Goal: Task Accomplishment & Management: Use online tool/utility

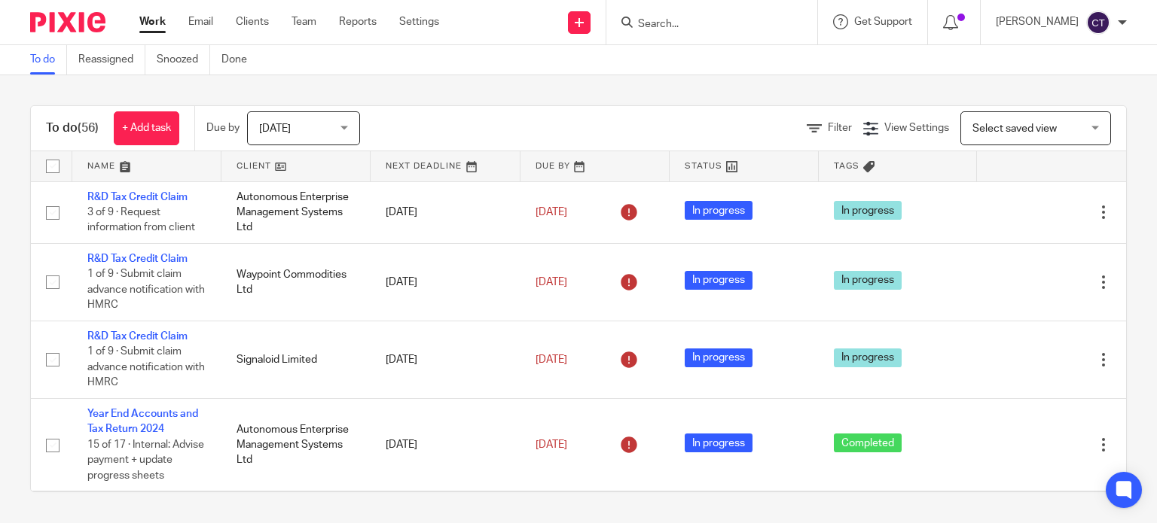
click at [671, 26] on input "Search" at bounding box center [704, 25] width 136 height 14
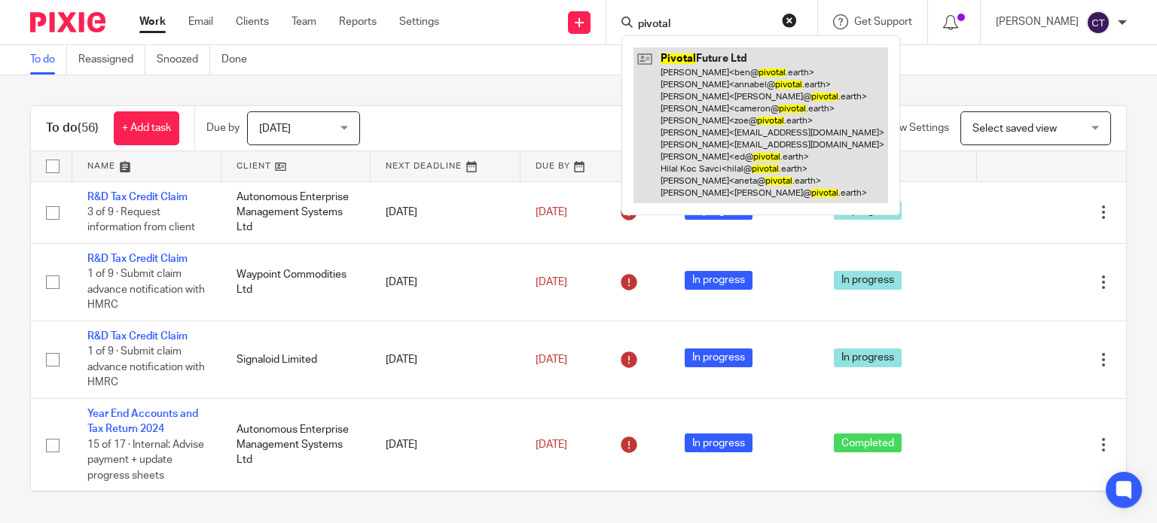
type input "pivotal"
click at [704, 162] on link at bounding box center [760, 125] width 255 height 156
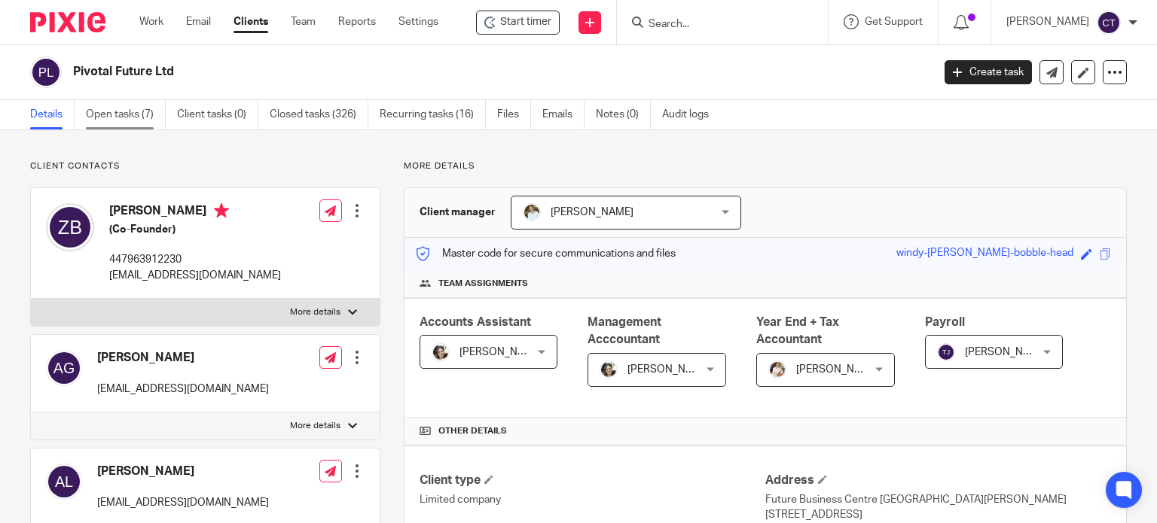
click at [117, 113] on link "Open tasks (7)" at bounding box center [126, 114] width 80 height 29
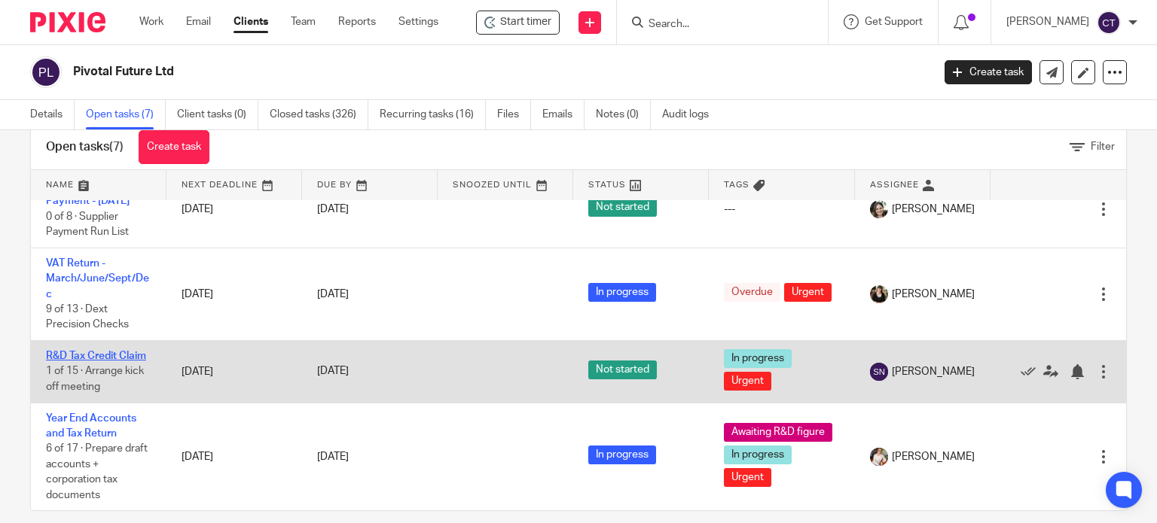
scroll to position [53, 0]
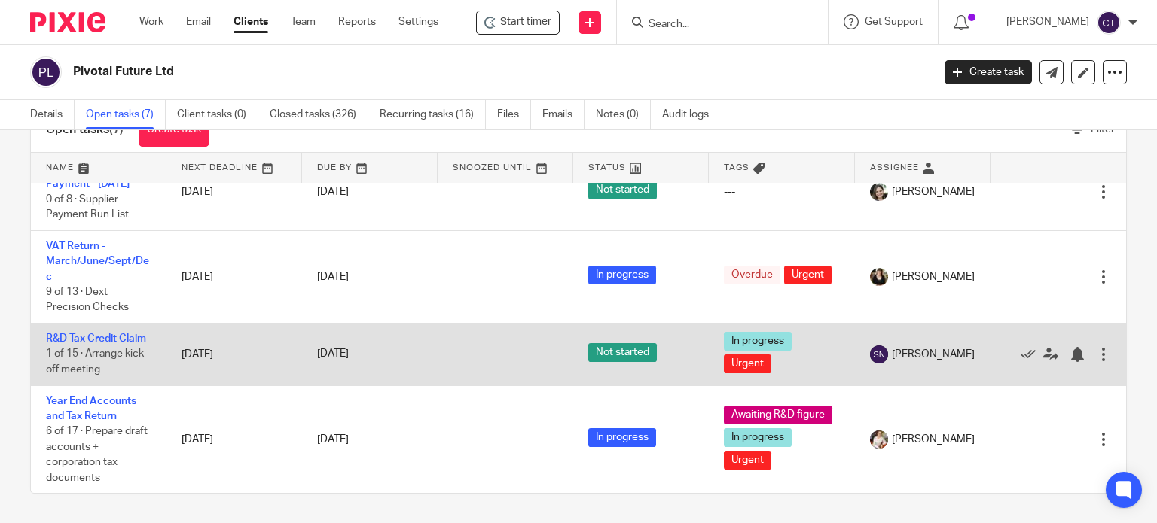
click at [67, 324] on td "R&D Tax Credit Claim 1 of 15 · Arrange kick off meeting" at bounding box center [99, 355] width 136 height 62
click at [58, 334] on link "R&D Tax Credit Claim" at bounding box center [96, 339] width 100 height 11
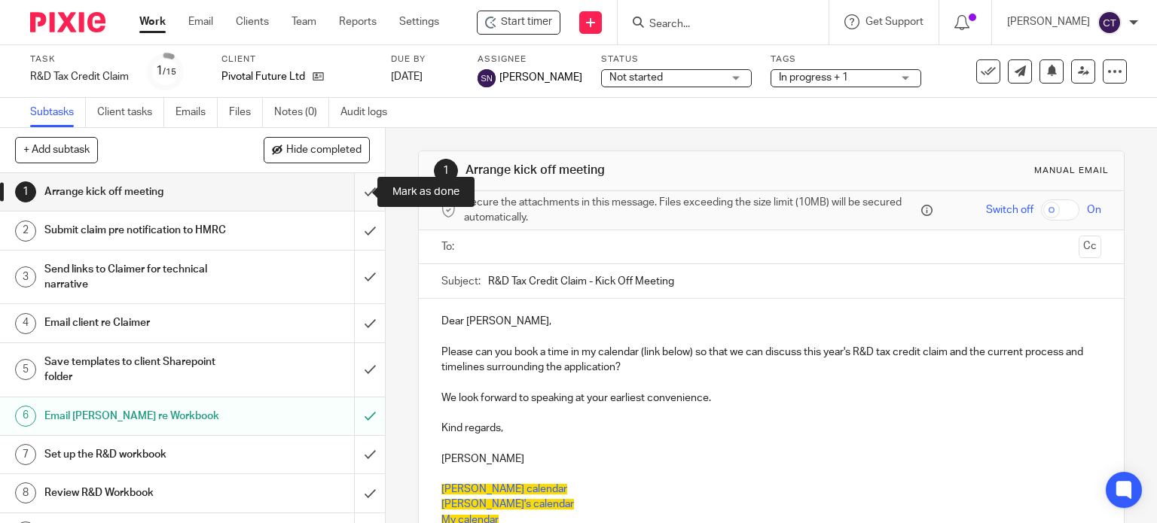
click at [350, 191] on input "submit" at bounding box center [192, 192] width 385 height 38
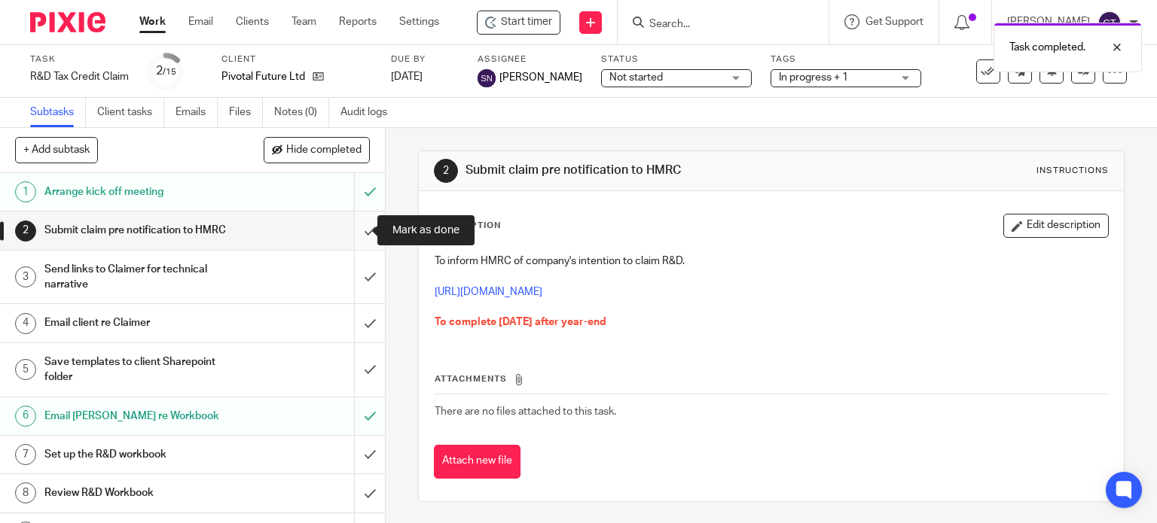
click at [356, 234] on input "submit" at bounding box center [192, 231] width 385 height 38
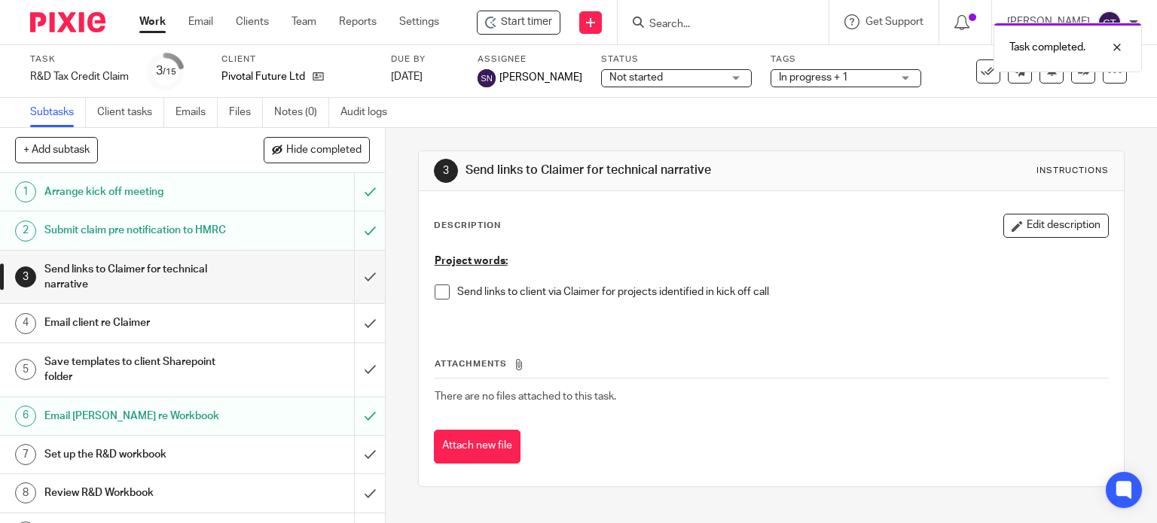
click at [359, 275] on input "submit" at bounding box center [192, 277] width 385 height 53
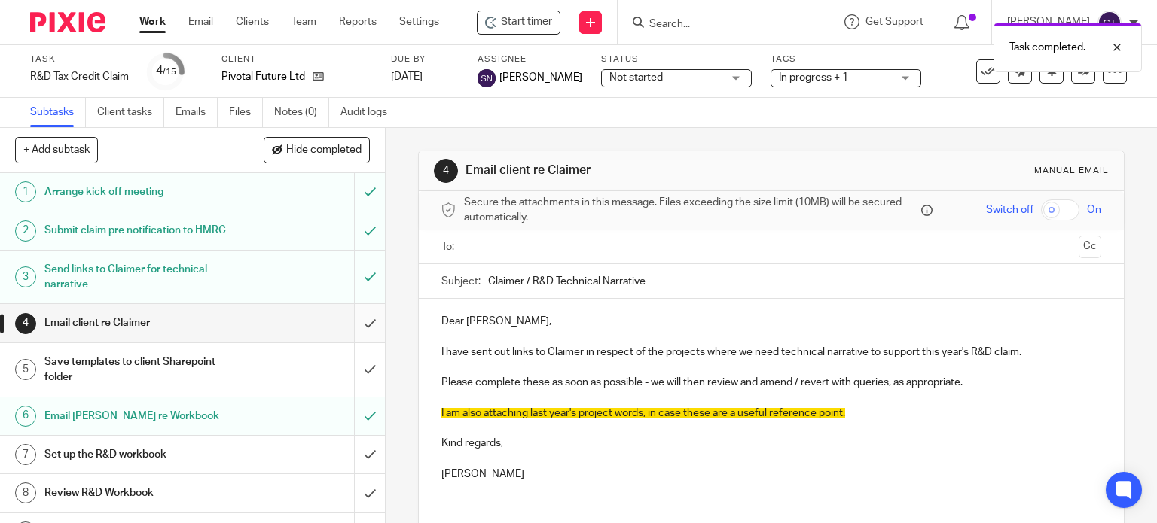
click at [356, 322] on input "submit" at bounding box center [192, 323] width 385 height 38
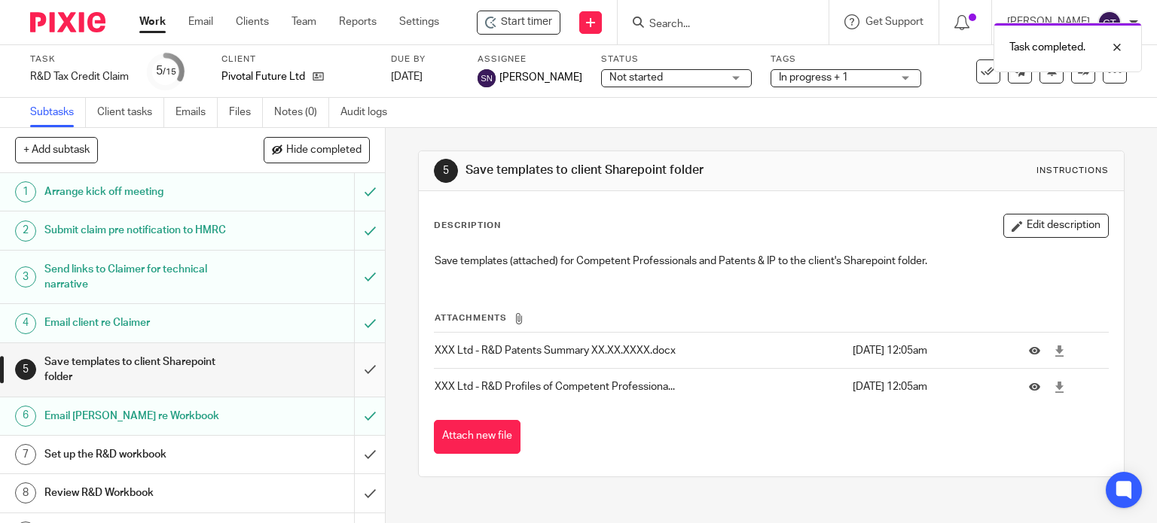
click at [351, 367] on input "submit" at bounding box center [192, 369] width 385 height 53
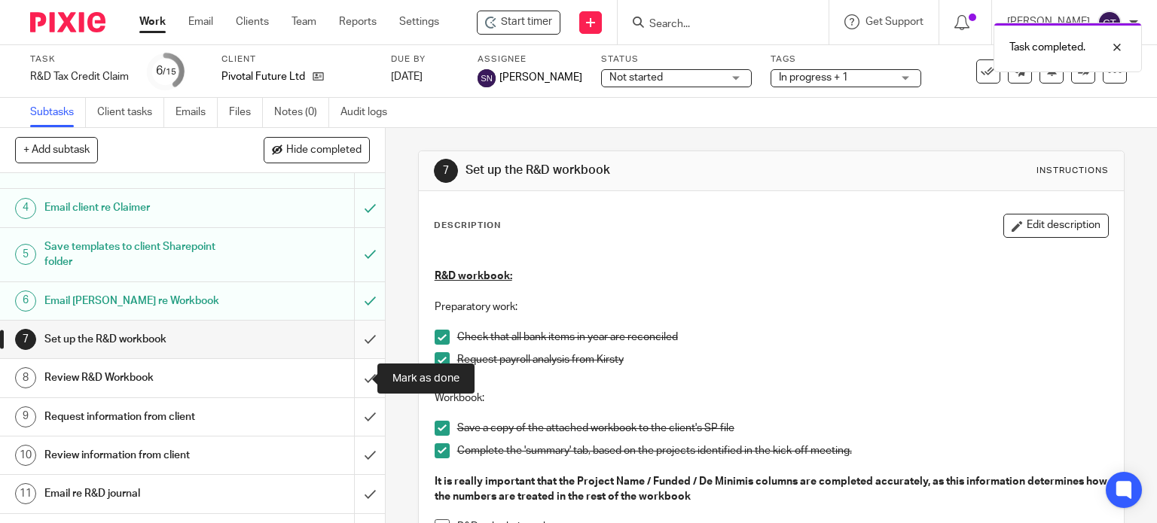
scroll to position [151, 0]
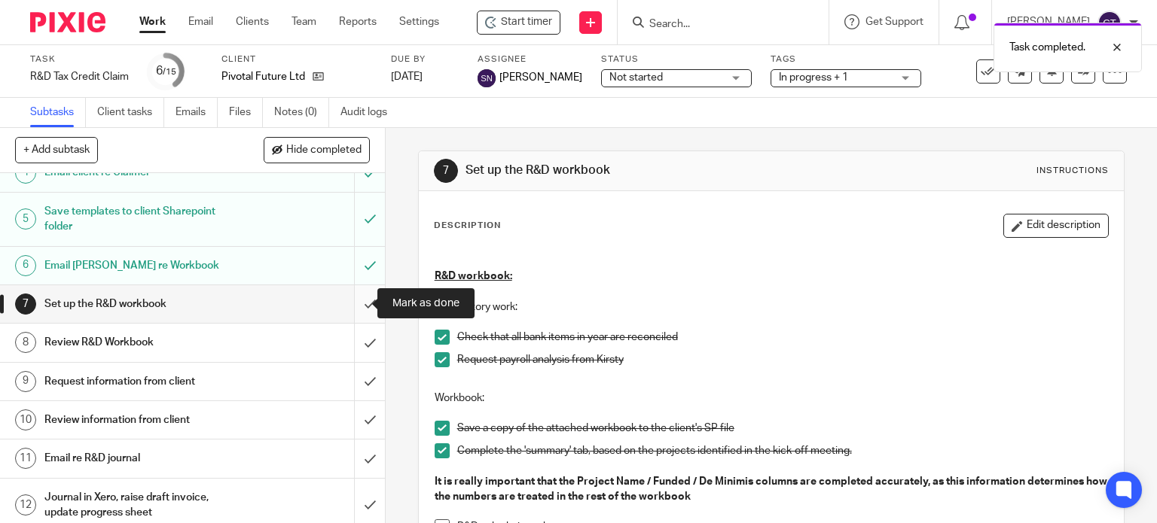
click at [352, 301] on input "submit" at bounding box center [192, 304] width 385 height 38
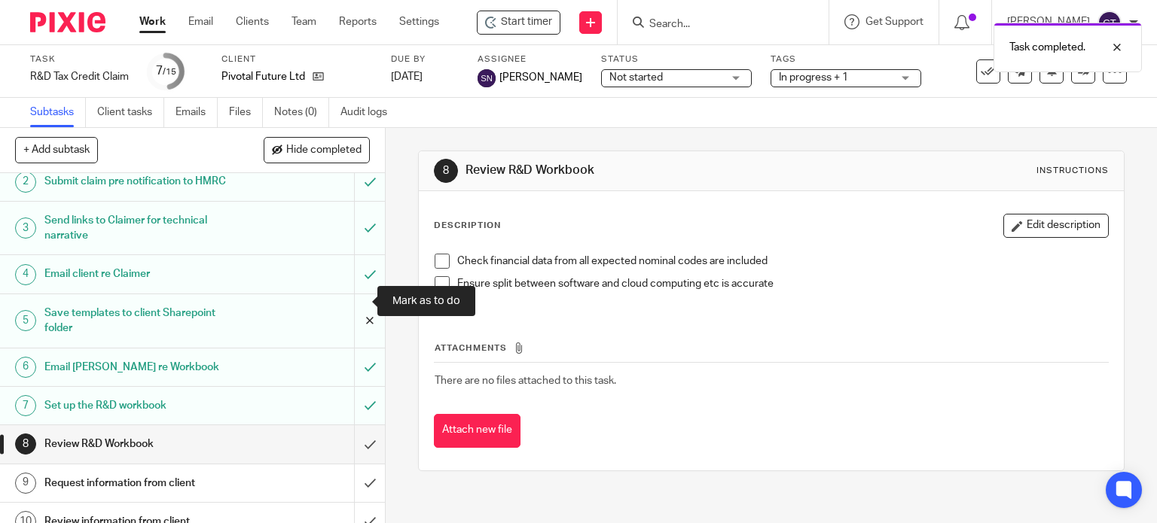
scroll to position [151, 0]
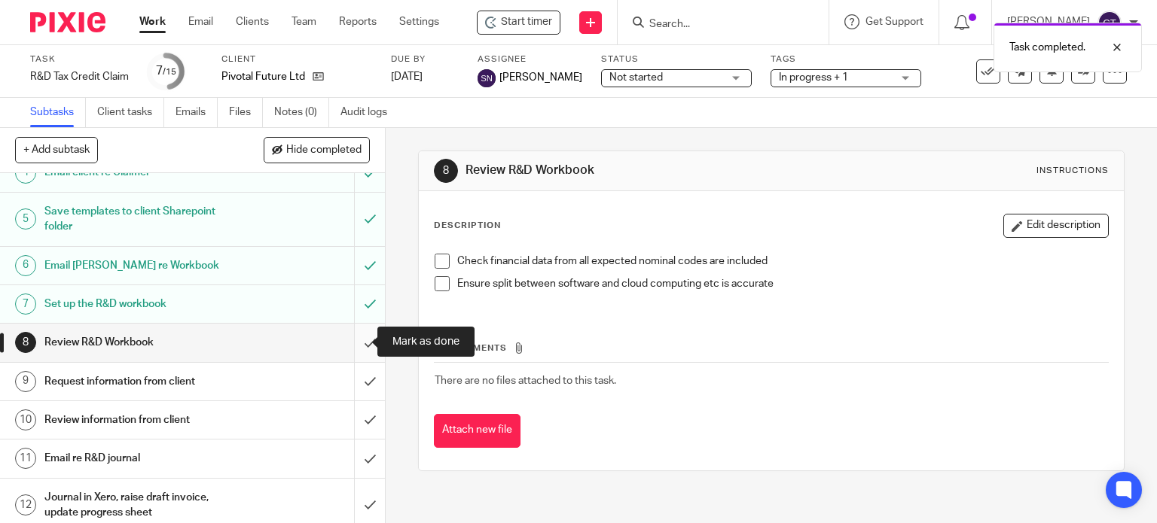
click at [352, 343] on input "submit" at bounding box center [192, 343] width 385 height 38
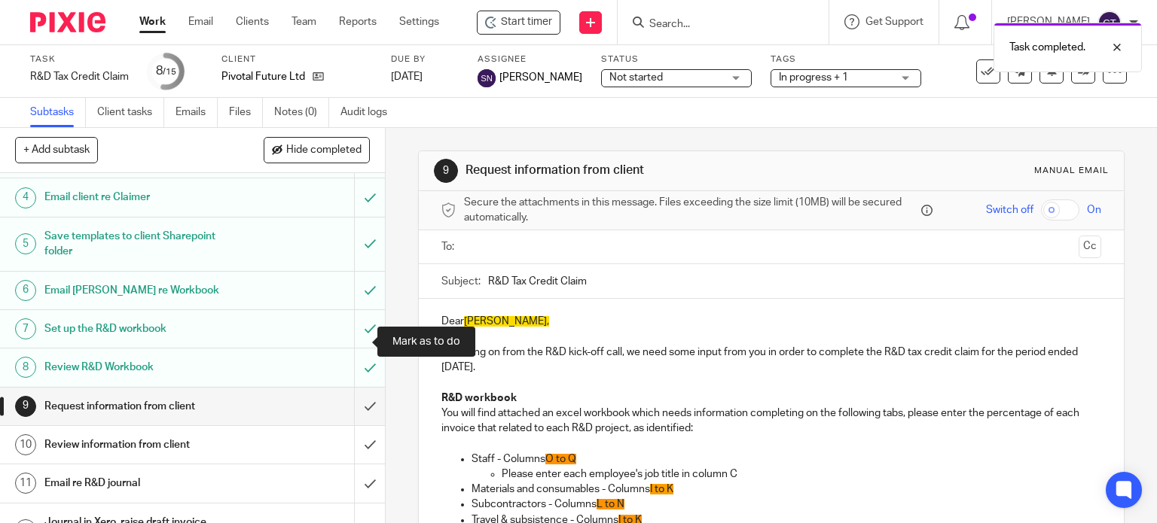
scroll to position [151, 0]
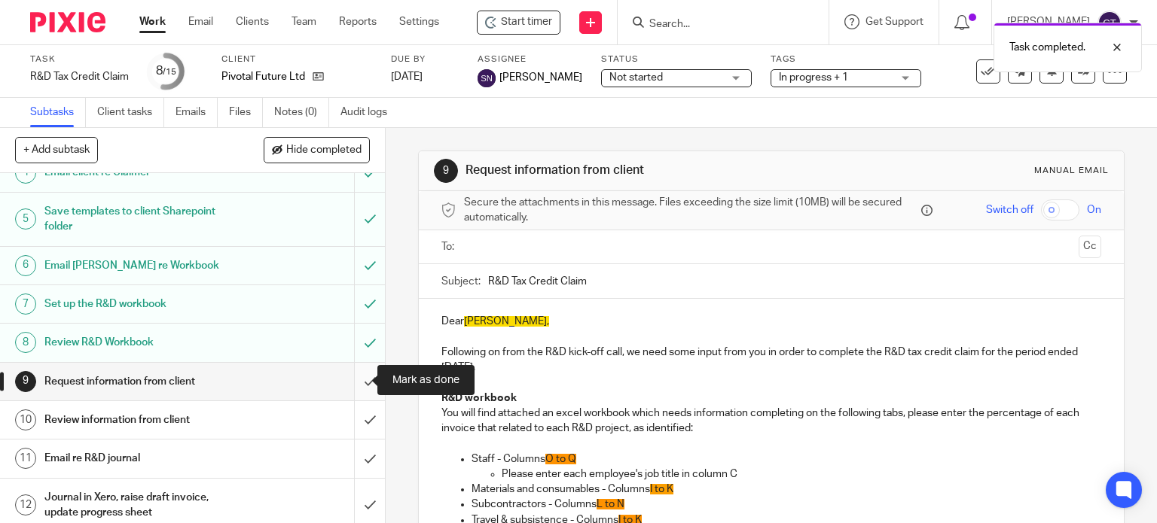
click at [356, 377] on input "submit" at bounding box center [192, 382] width 385 height 38
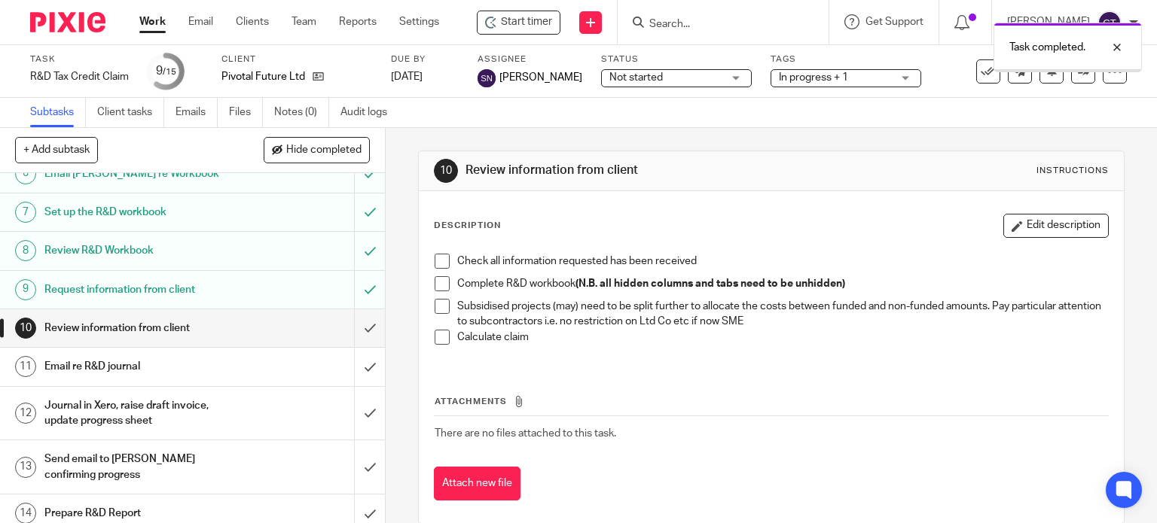
scroll to position [301, 0]
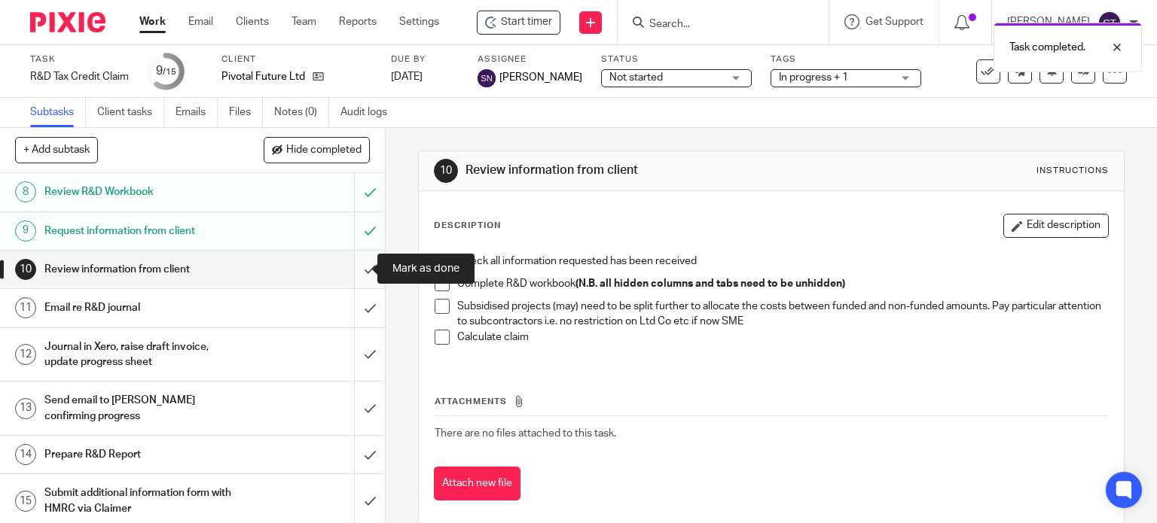
click at [362, 263] on input "submit" at bounding box center [192, 270] width 385 height 38
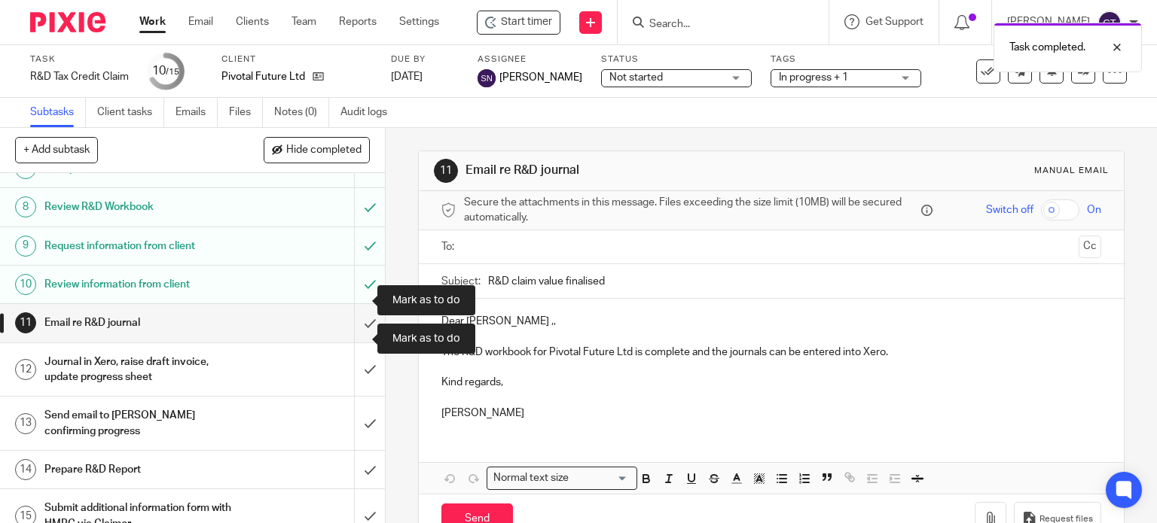
scroll to position [301, 0]
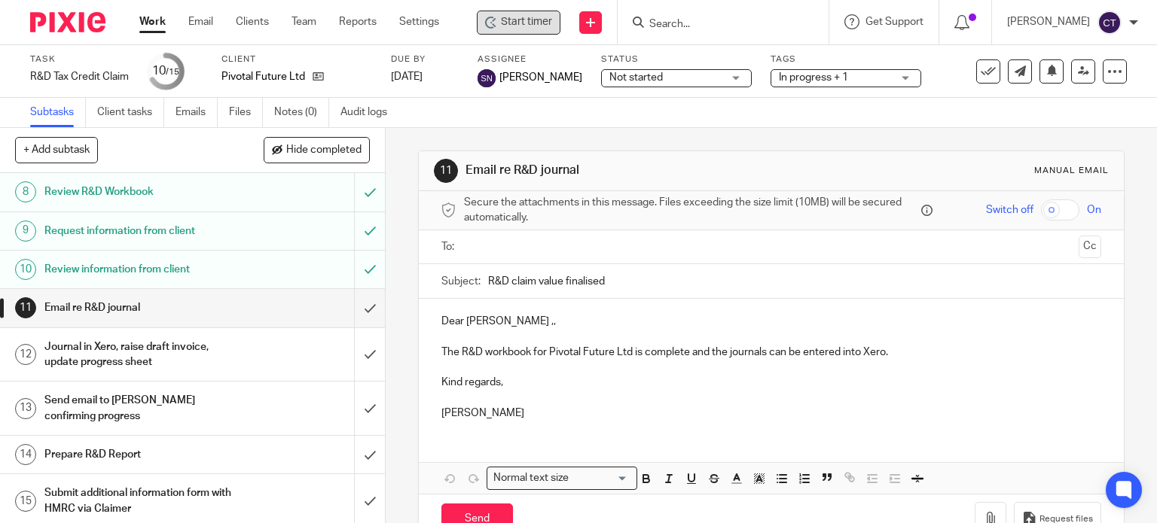
click at [514, 18] on span "Start timer" at bounding box center [526, 22] width 51 height 16
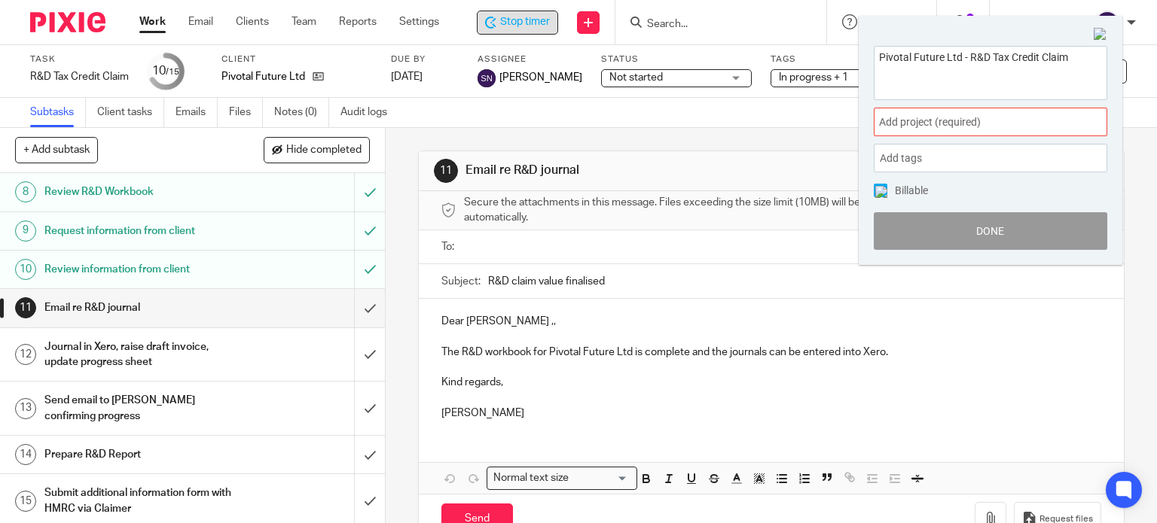
click at [927, 124] on span "Add project (required) :" at bounding box center [974, 122] width 190 height 16
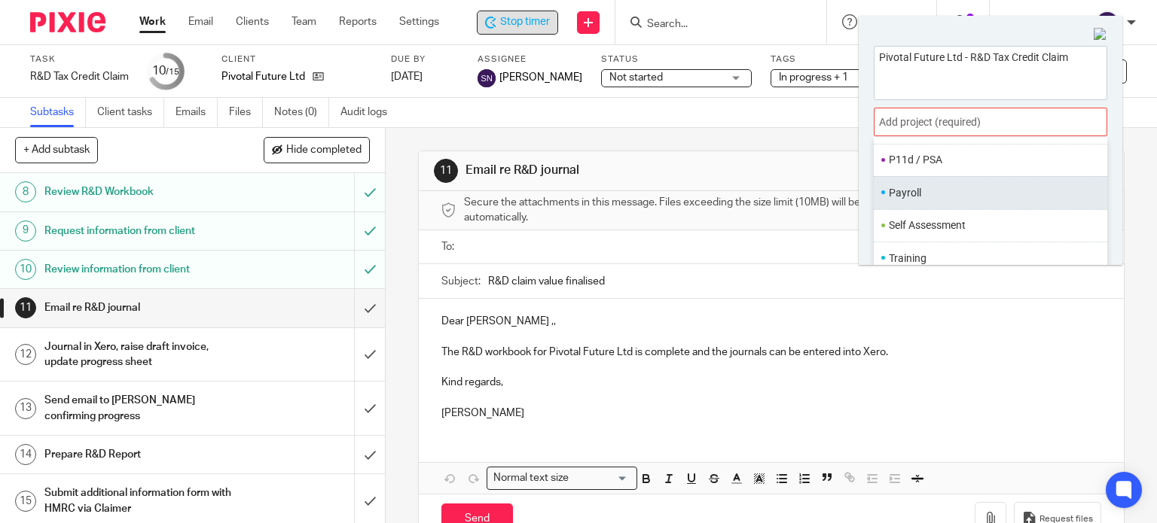
scroll to position [74, 0]
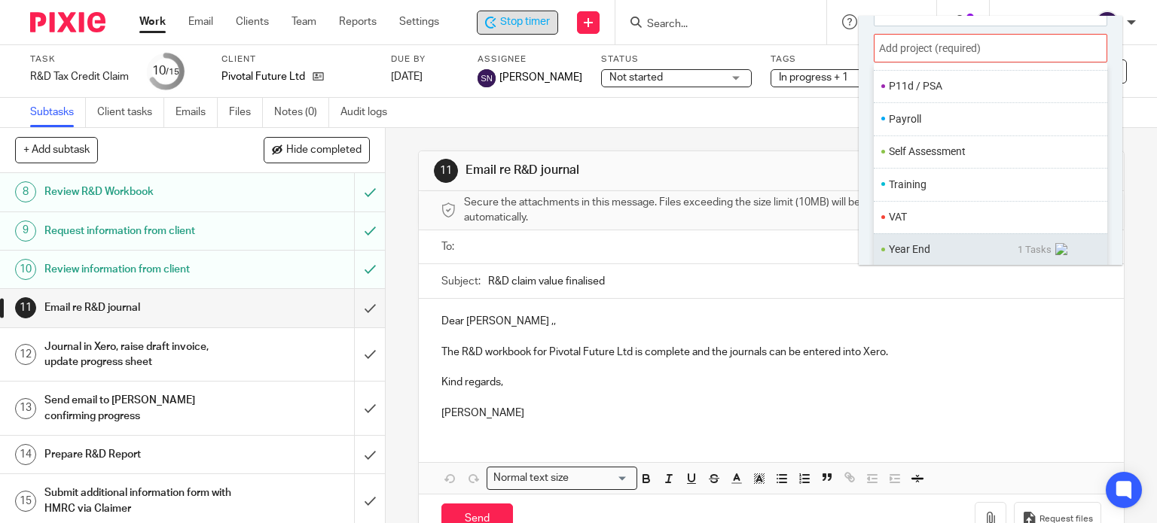
click at [935, 251] on li "Year End" at bounding box center [953, 250] width 129 height 16
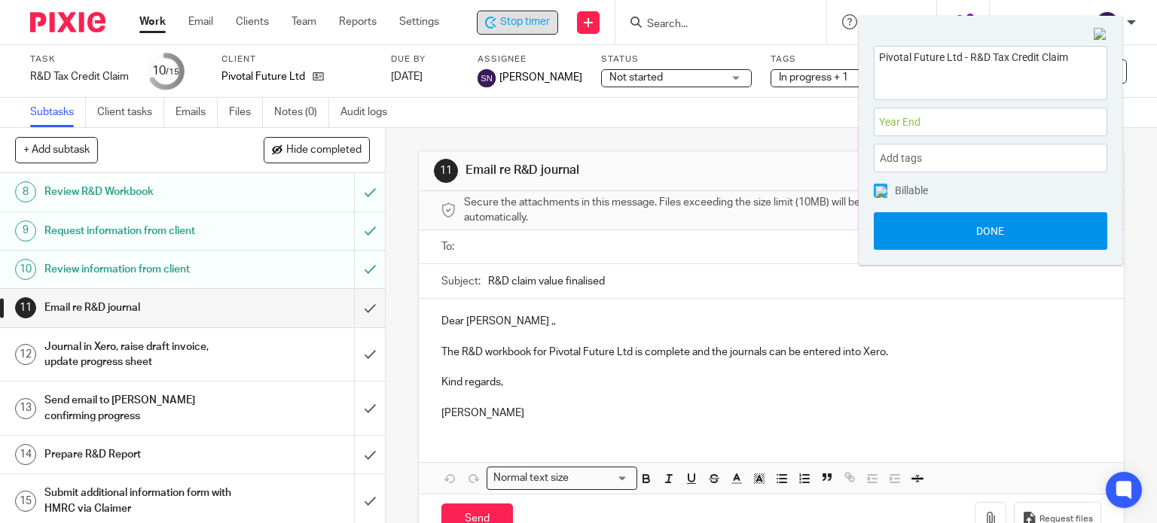
click at [925, 244] on button "Done" at bounding box center [990, 231] width 233 height 38
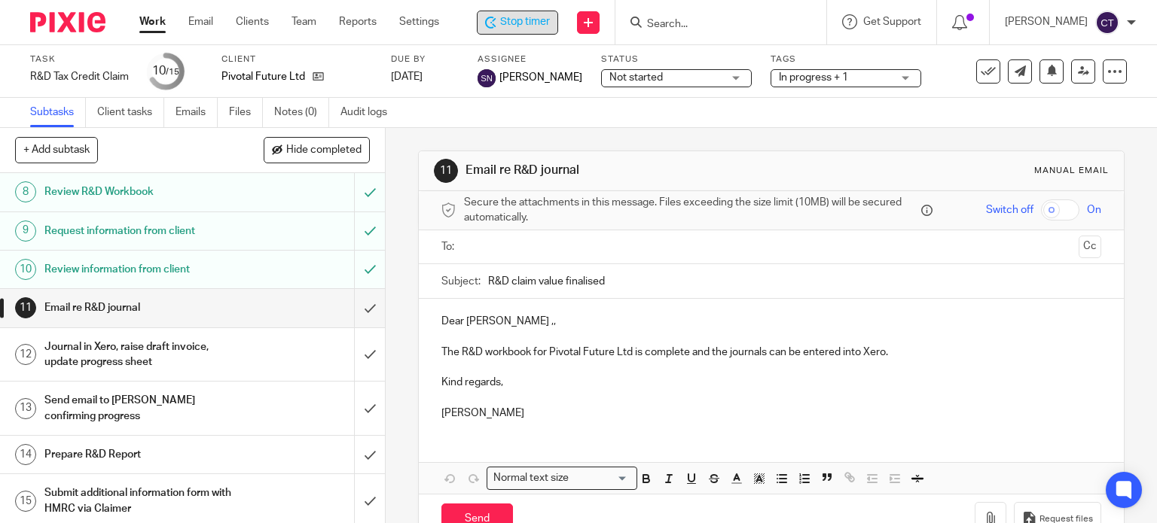
scroll to position [304, 0]
